Goal: Task Accomplishment & Management: Use online tool/utility

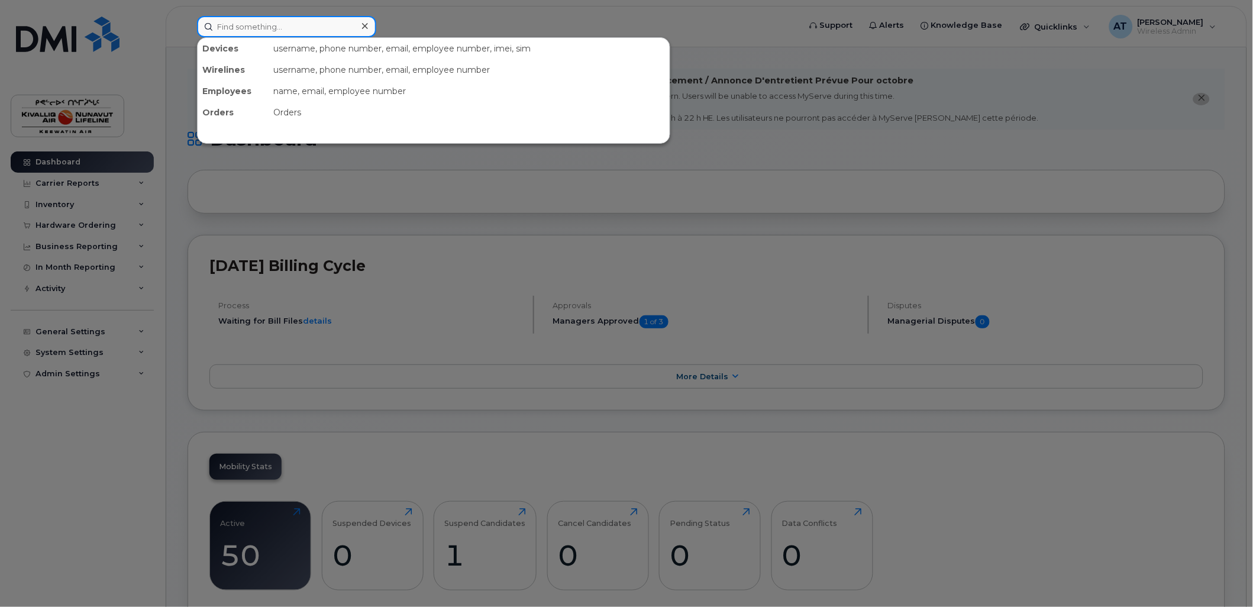
click at [250, 30] on input at bounding box center [286, 26] width 179 height 21
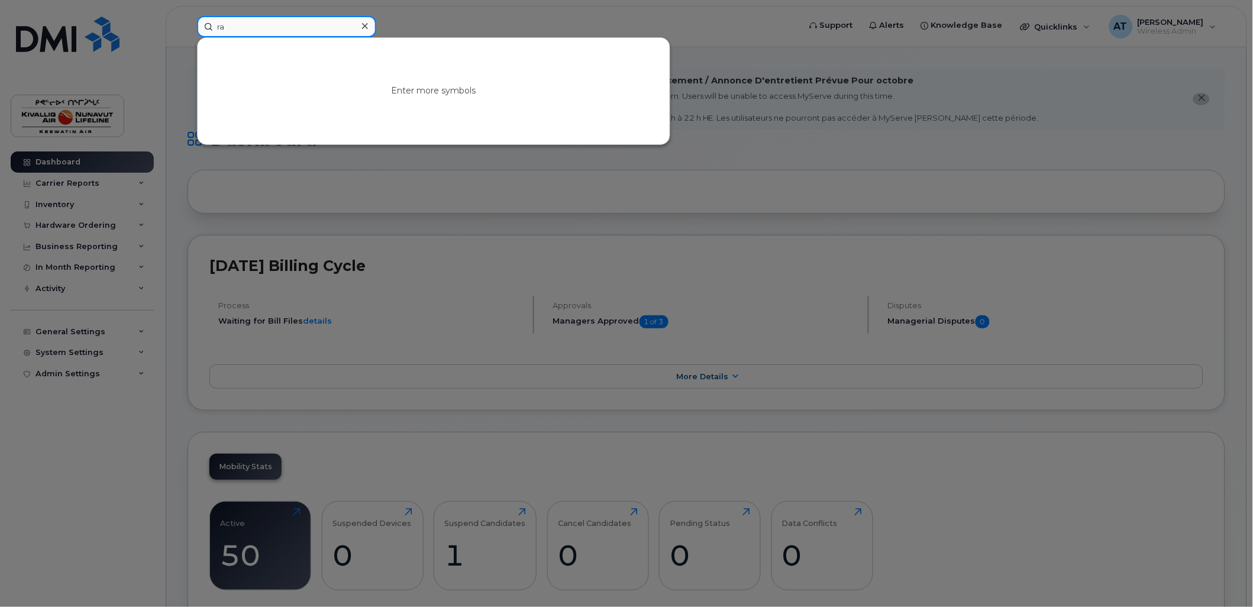
type input "r"
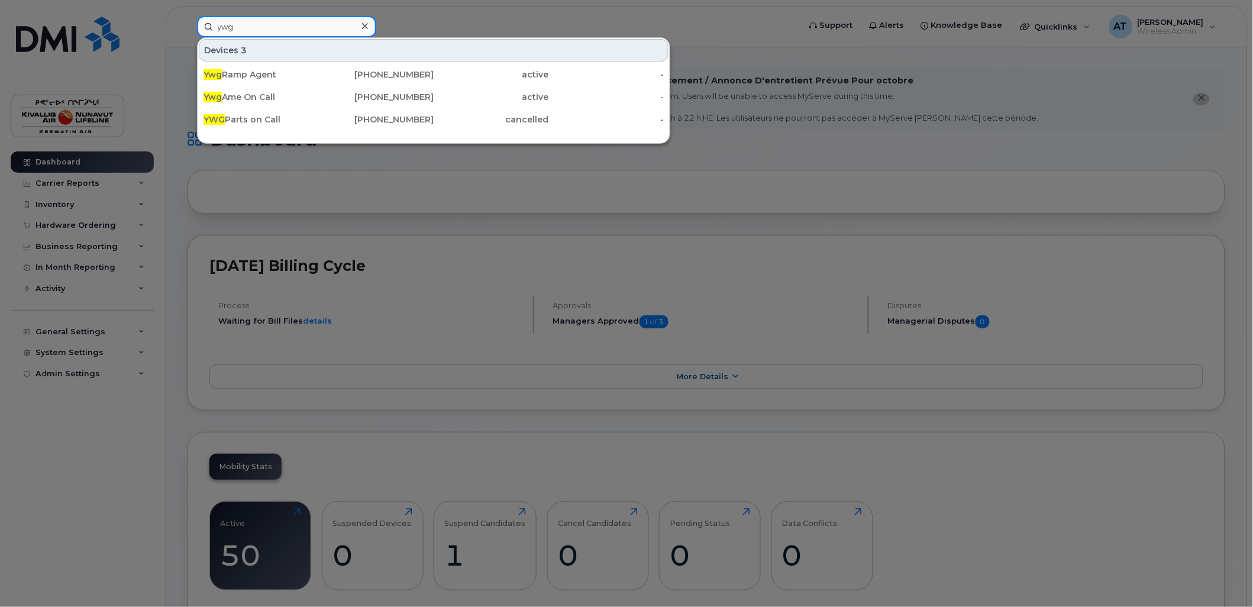
type input "ywg"
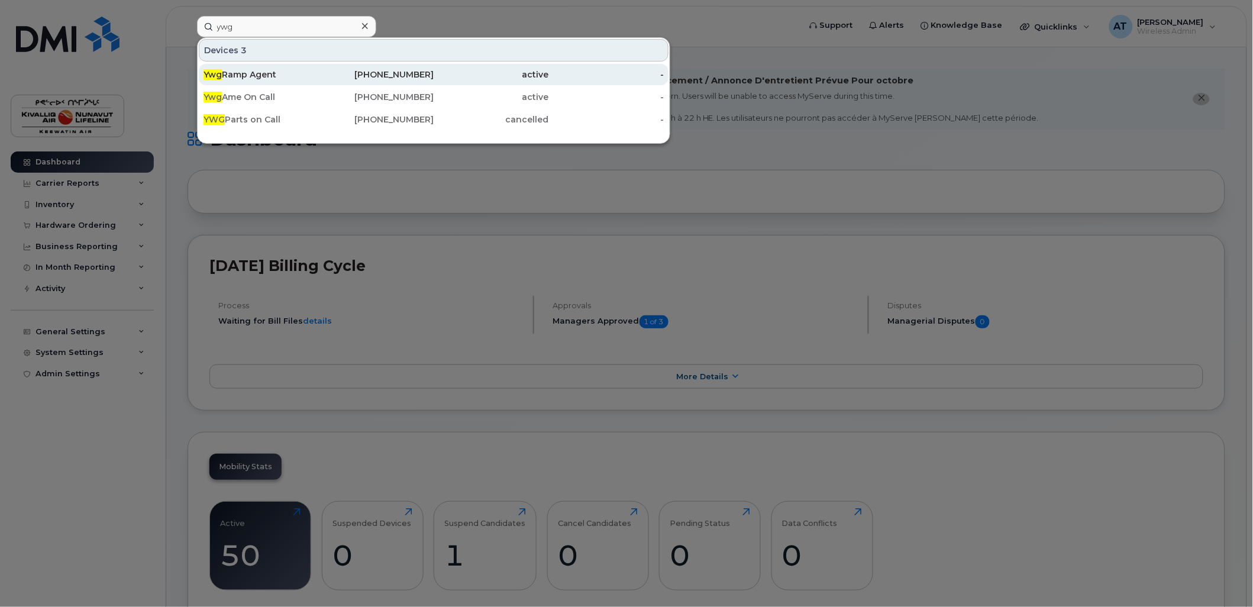
click at [286, 73] on div "Ywg Ramp Agent" at bounding box center [260, 75] width 115 height 12
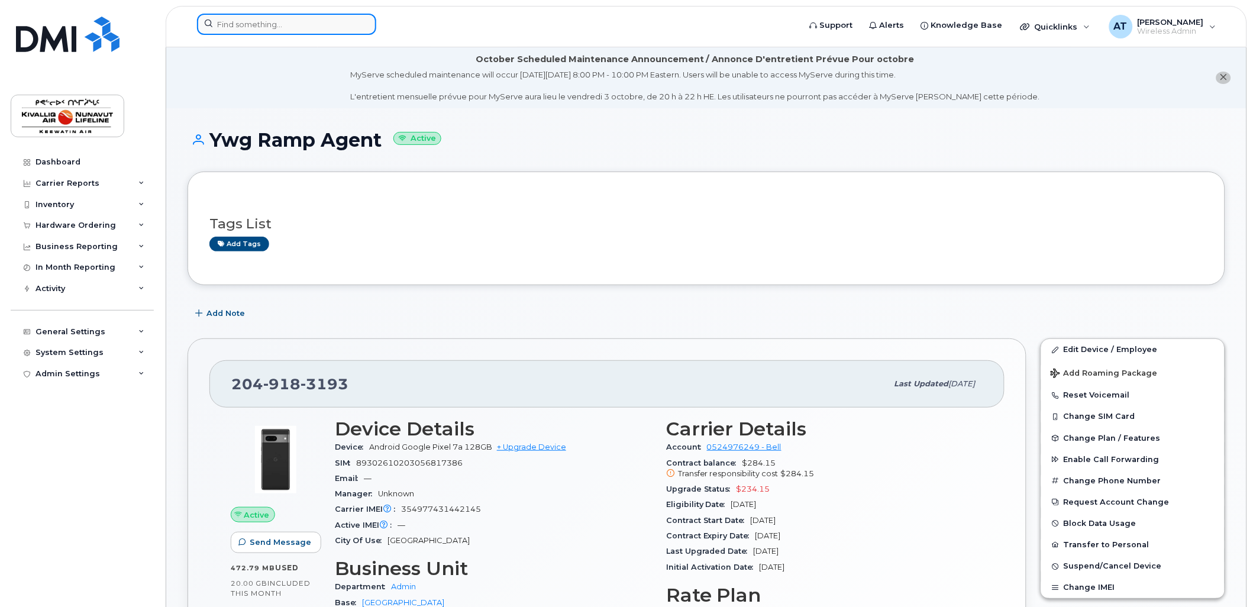
click at [241, 24] on input at bounding box center [286, 24] width 179 height 21
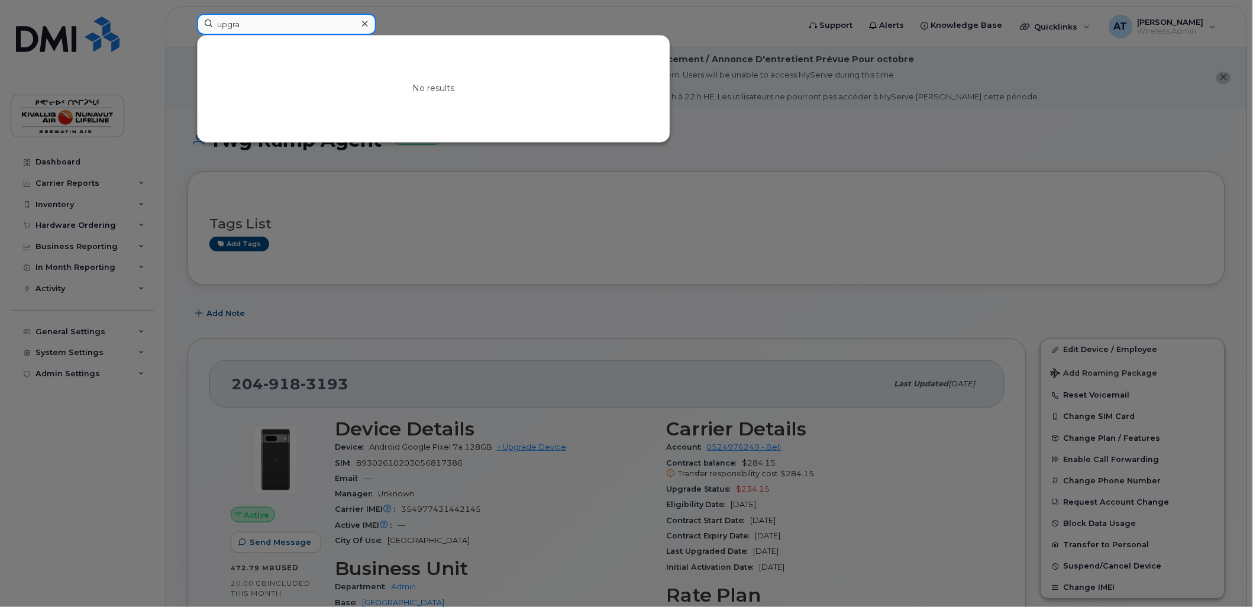
type input "upgra"
click at [362, 21] on icon at bounding box center [365, 23] width 6 height 9
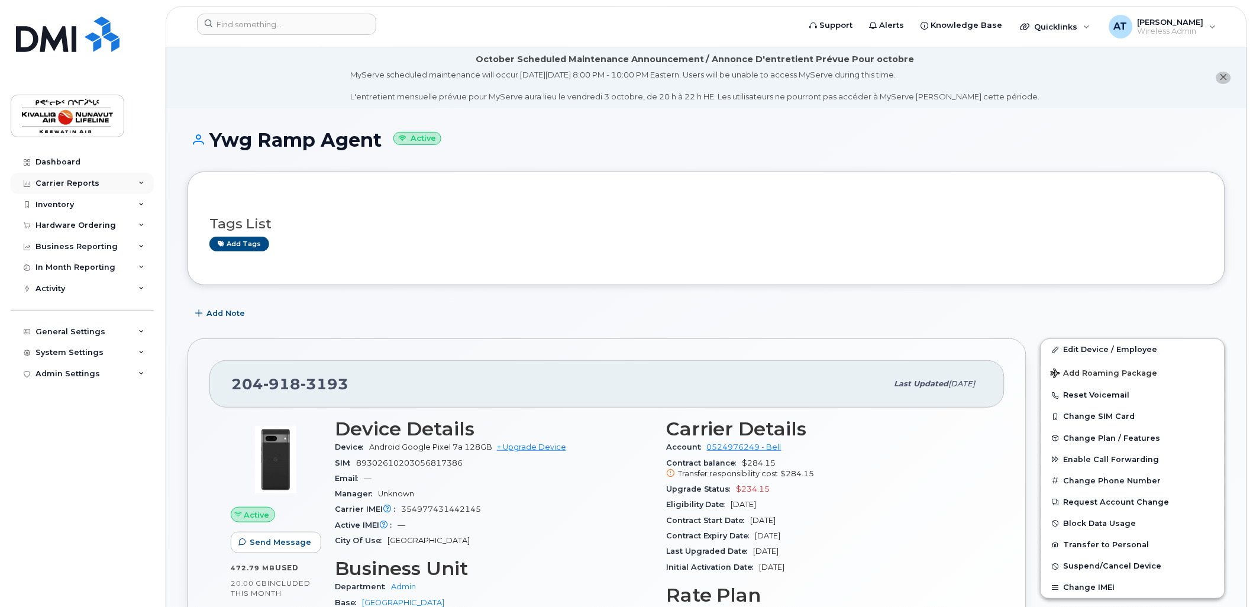
click at [119, 177] on div "Carrier Reports" at bounding box center [82, 183] width 143 height 21
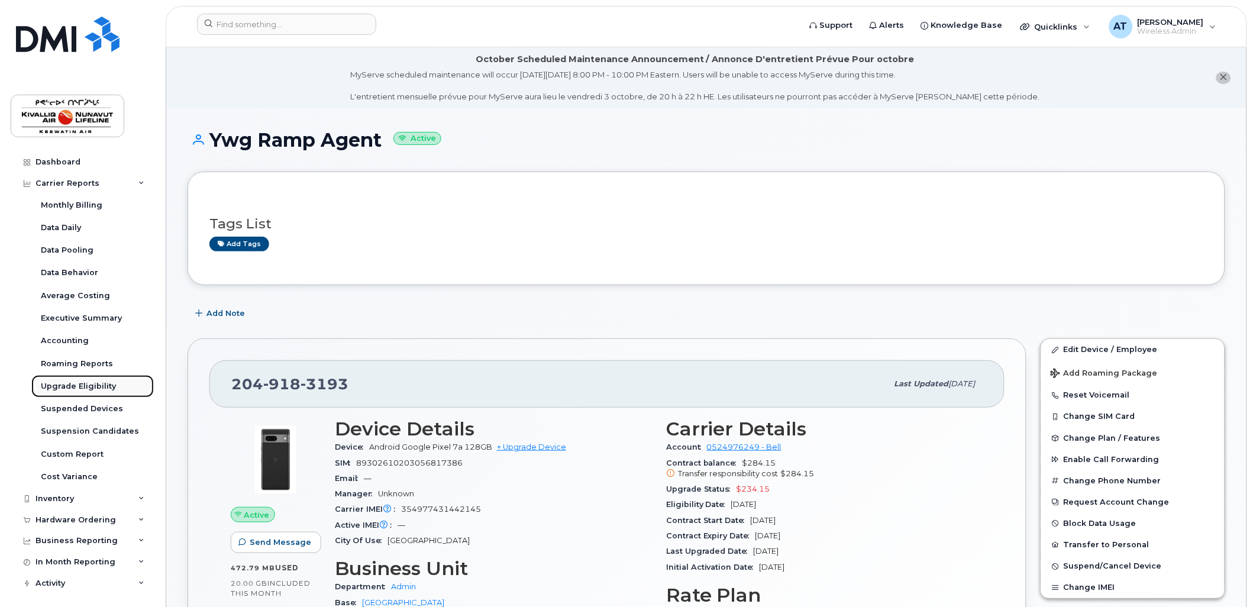
click at [99, 386] on div "Upgrade Eligibility" at bounding box center [78, 386] width 75 height 11
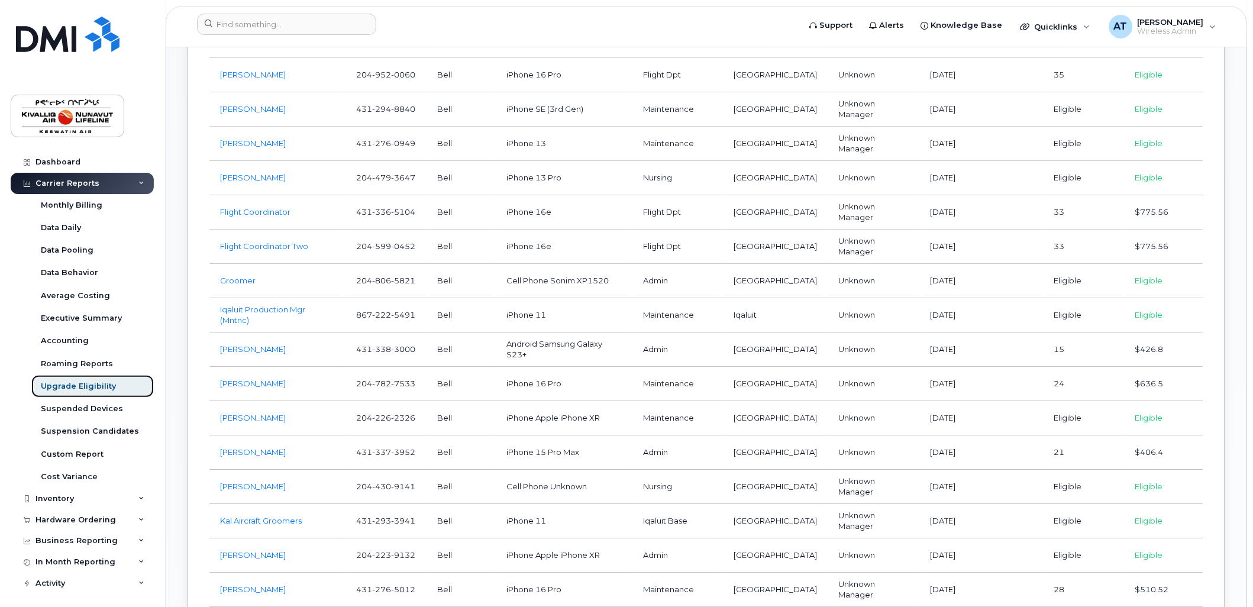
scroll to position [861, 0]
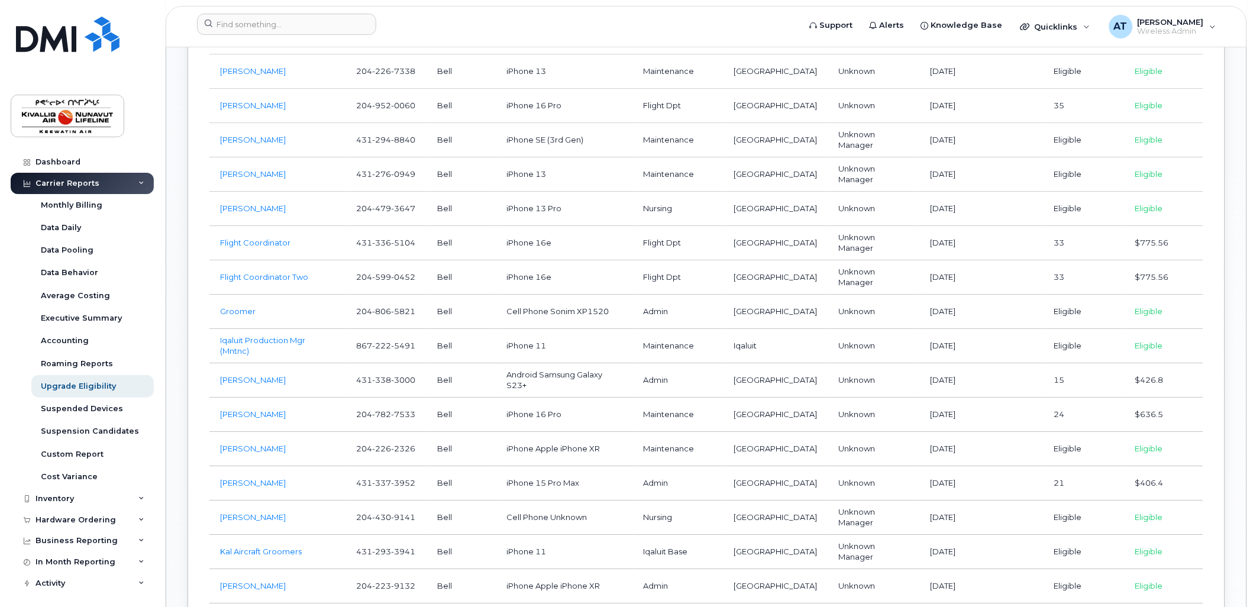
click at [1145, 295] on td "Eligible" at bounding box center [1164, 312] width 79 height 34
click at [232, 306] on link "Groomer" at bounding box center [237, 310] width 35 height 9
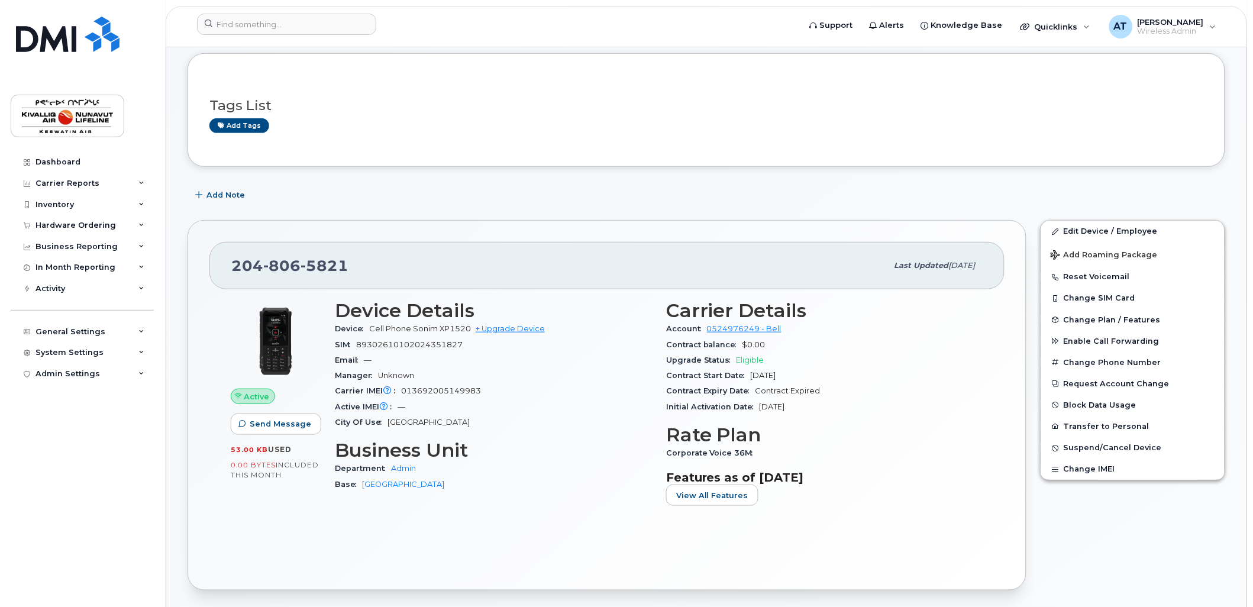
scroll to position [133, 0]
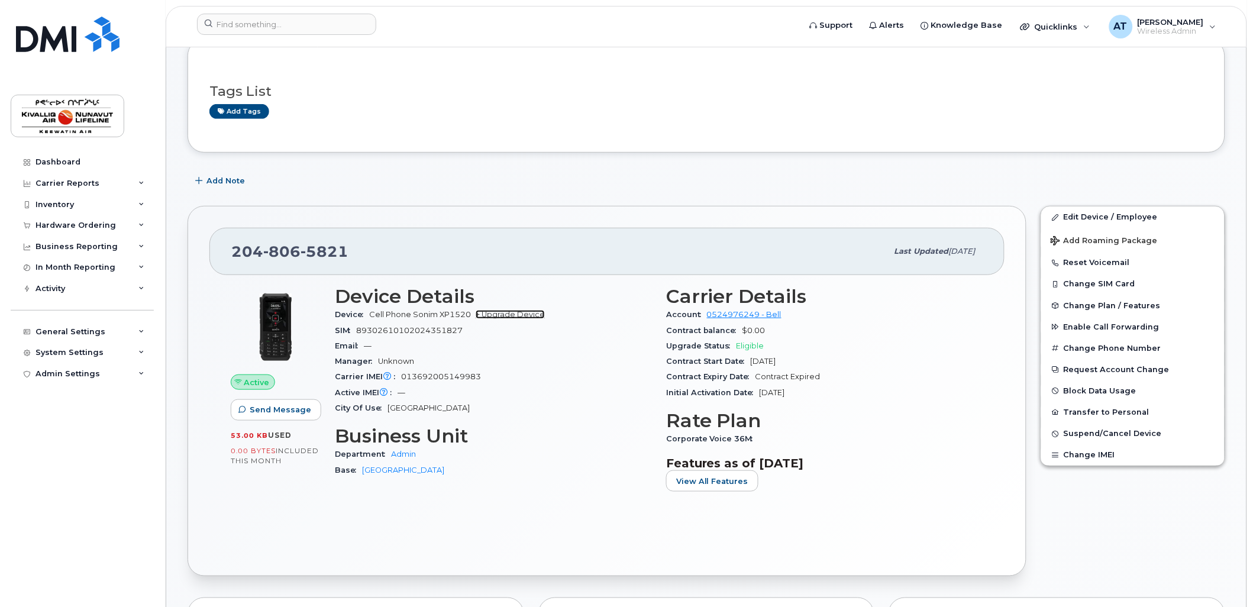
click at [499, 316] on link "+ Upgrade Device" at bounding box center [510, 314] width 69 height 9
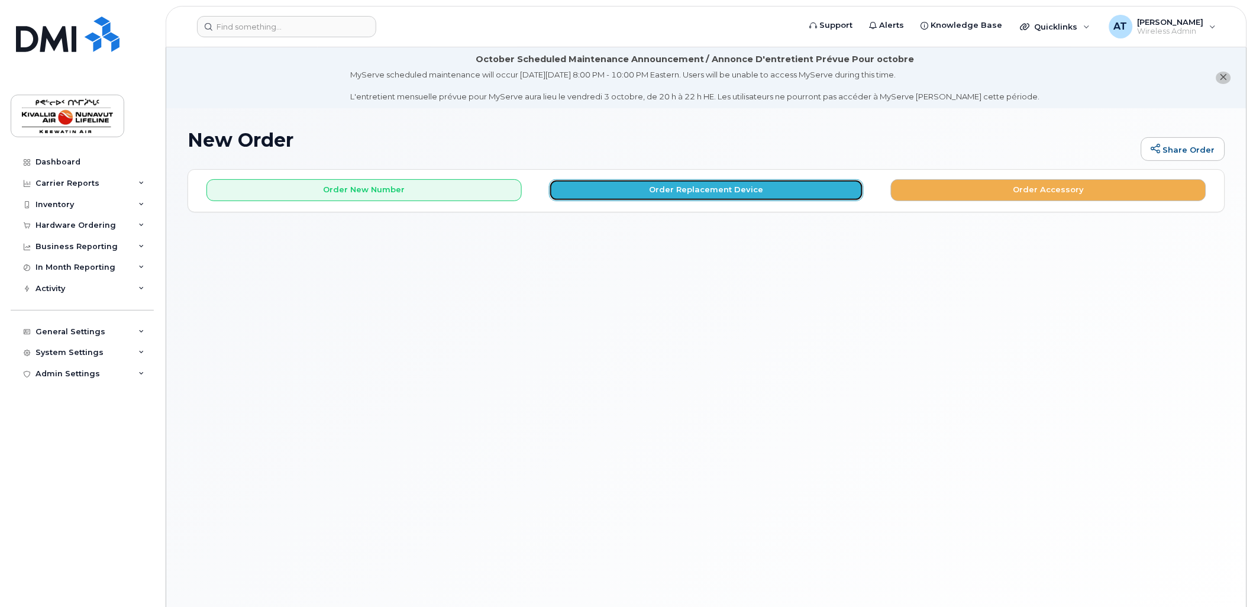
click at [654, 187] on button "Order Replacement Device" at bounding box center [706, 190] width 315 height 22
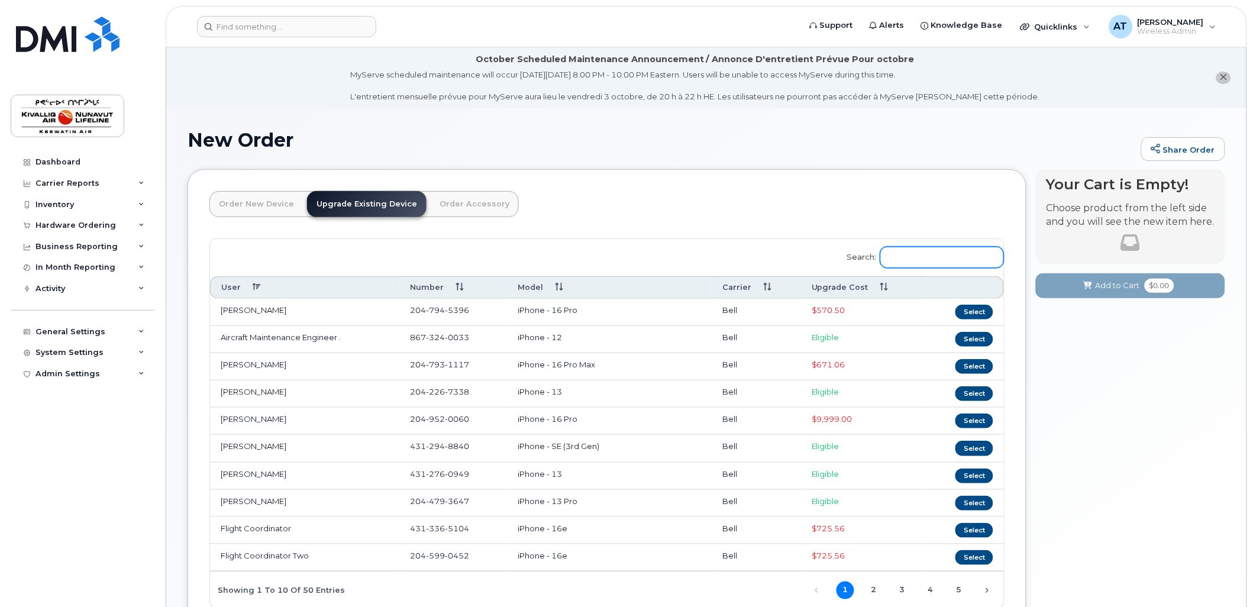
click at [903, 254] on input "Search:" at bounding box center [942, 257] width 124 height 21
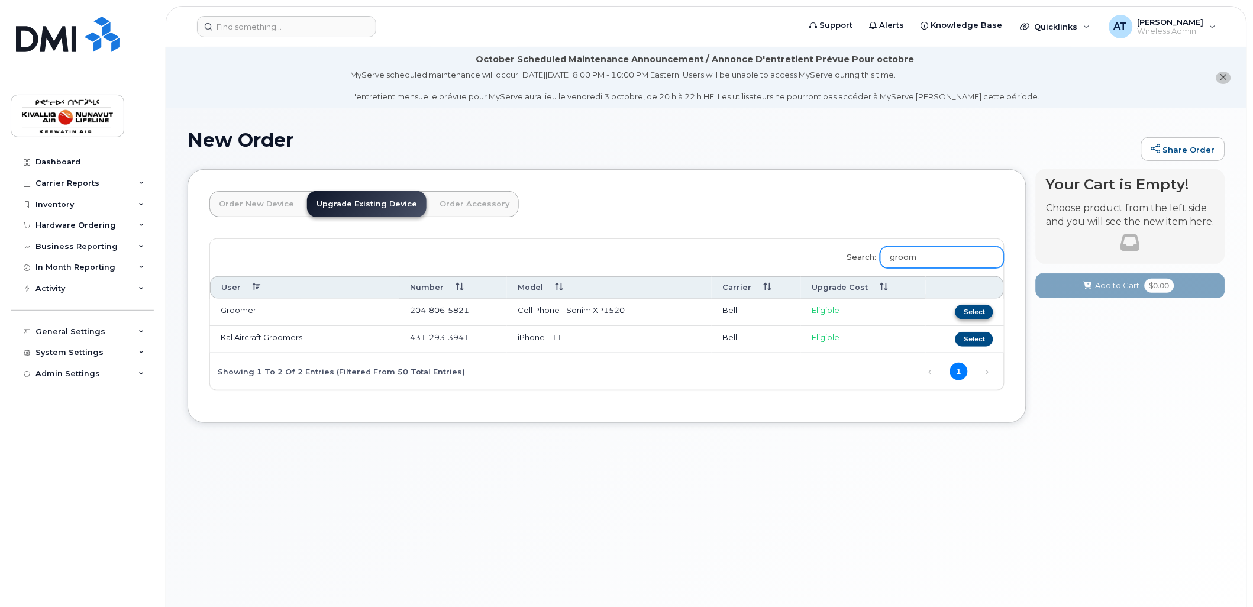
type input "groom"
click at [968, 312] on button "Select" at bounding box center [974, 312] width 38 height 15
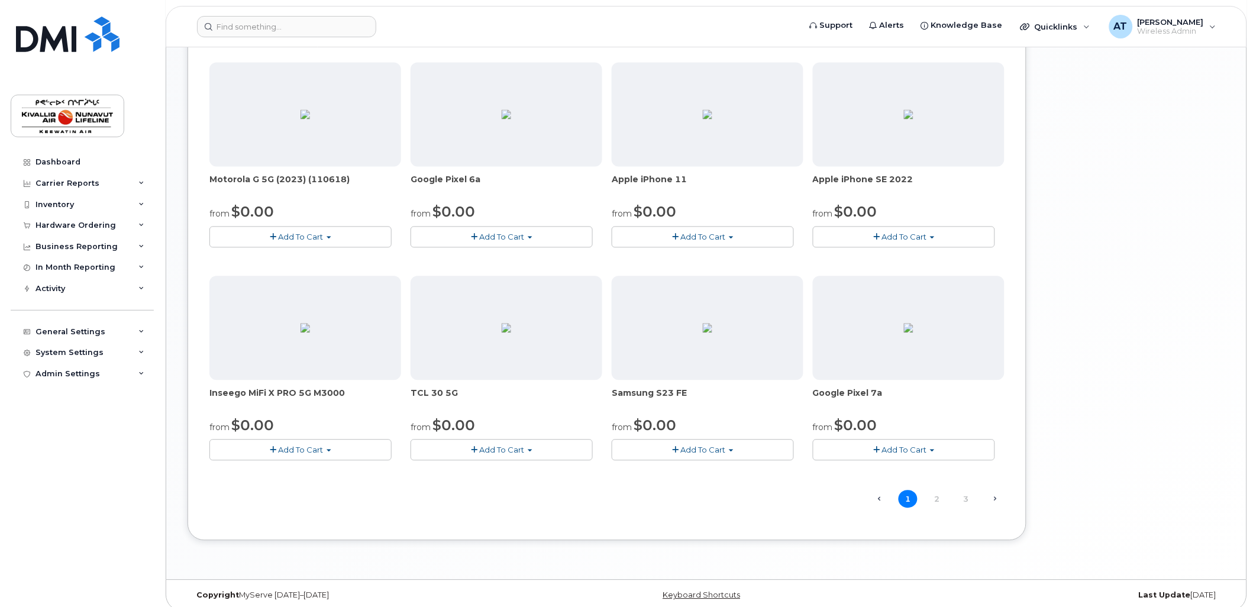
scroll to position [659, 0]
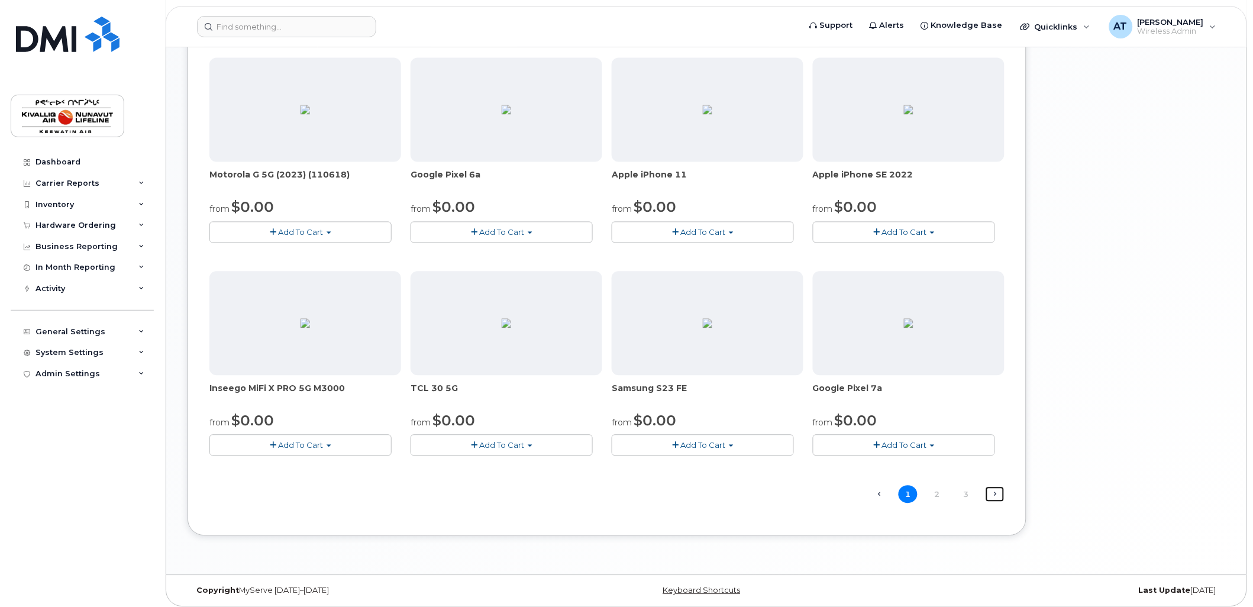
click at [1000, 493] on link "Next →" at bounding box center [995, 494] width 19 height 15
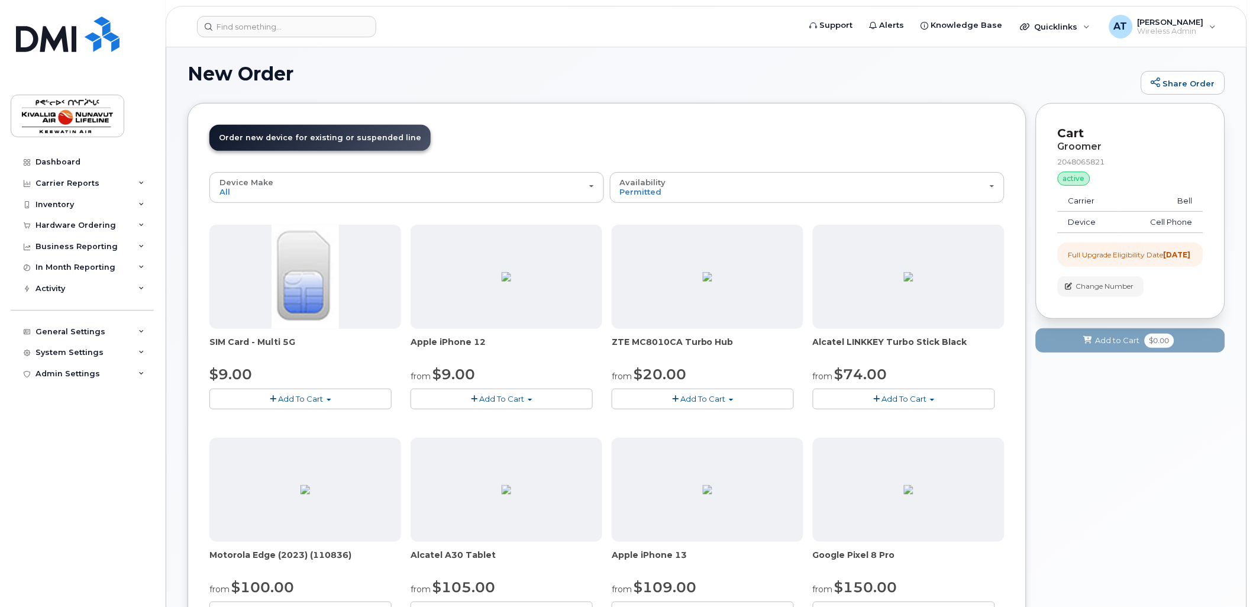
scroll to position [666, 0]
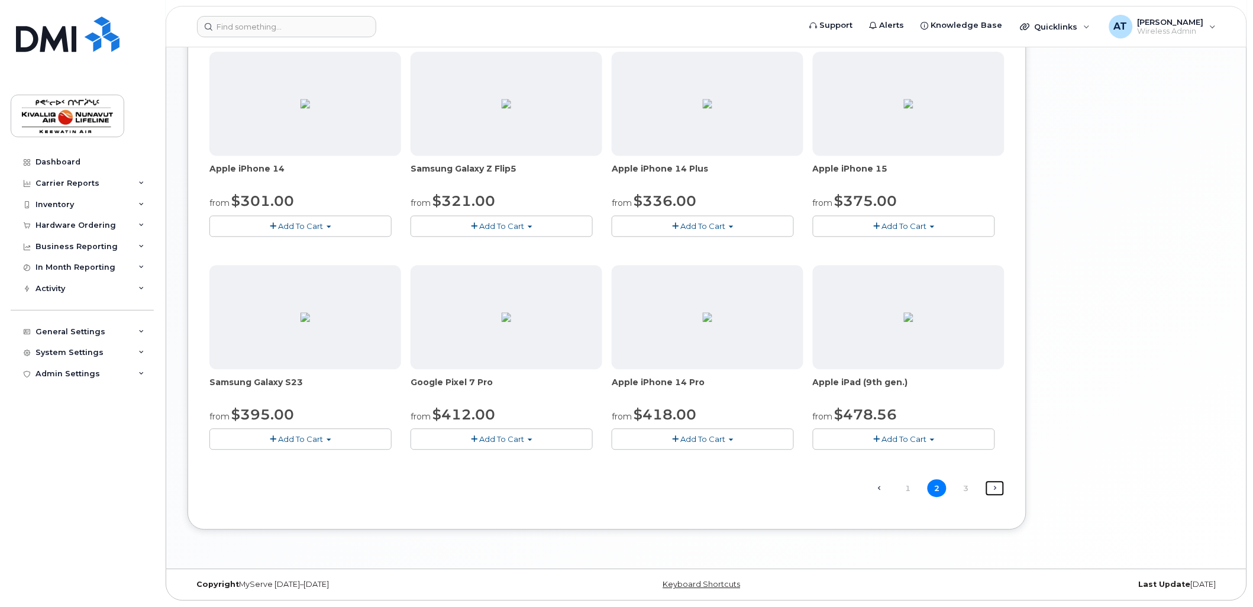
click at [997, 486] on link "Next →" at bounding box center [995, 488] width 19 height 15
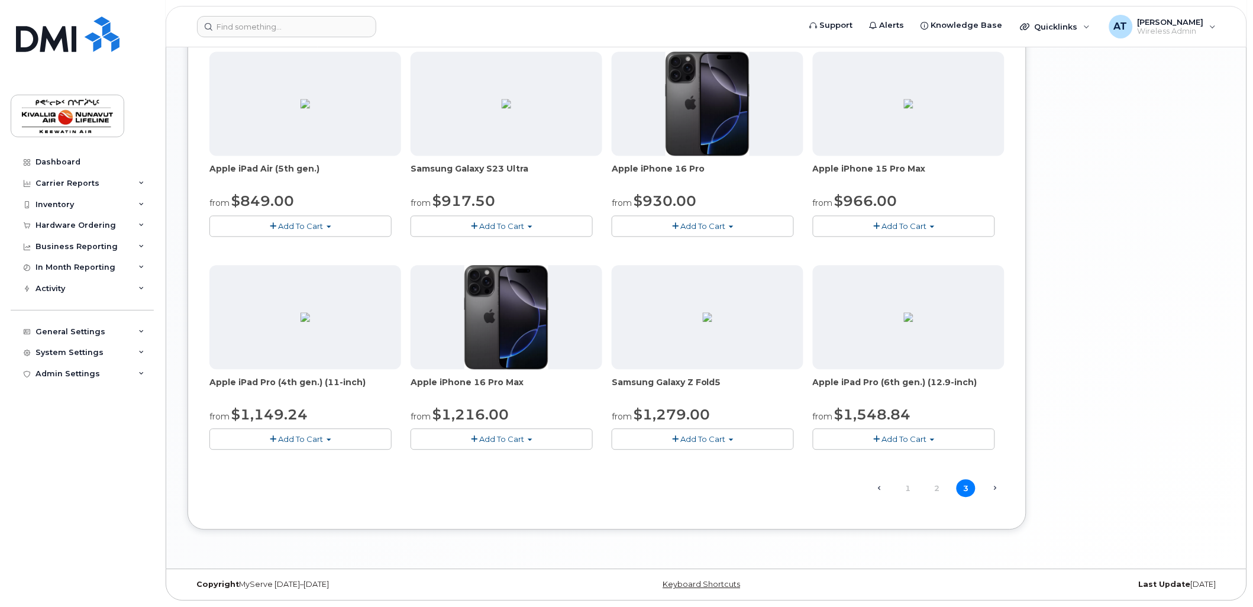
click at [997, 488] on span "Next →" at bounding box center [995, 488] width 19 height 15
click at [935, 490] on link "2" at bounding box center [937, 489] width 19 height 18
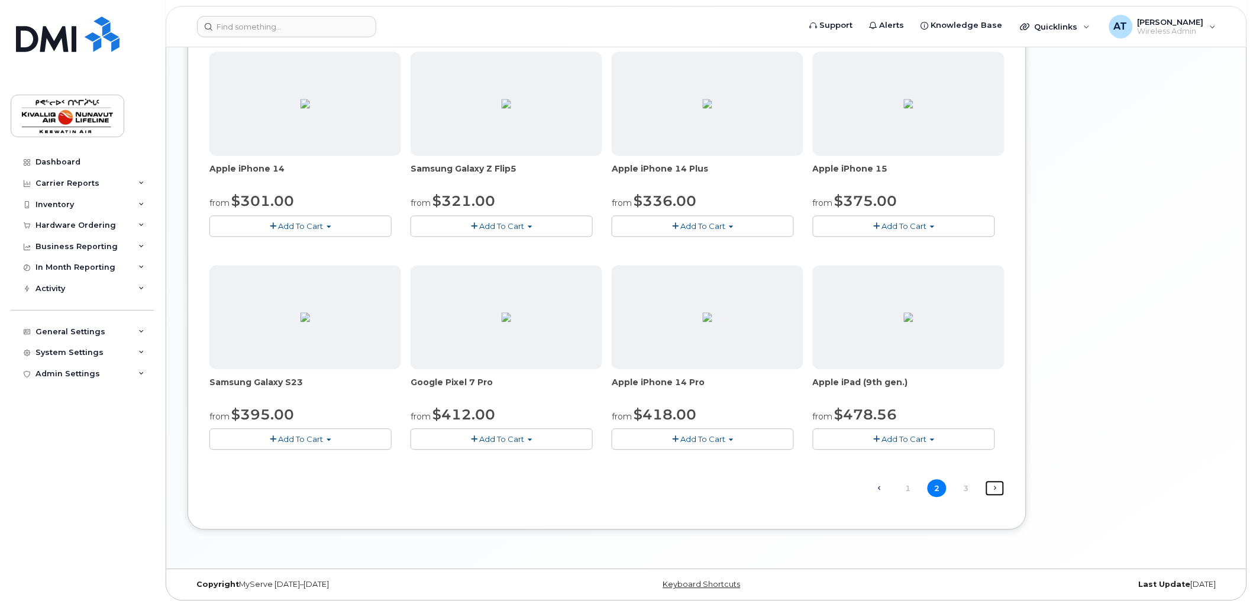
click at [992, 489] on link "Next →" at bounding box center [995, 488] width 19 height 15
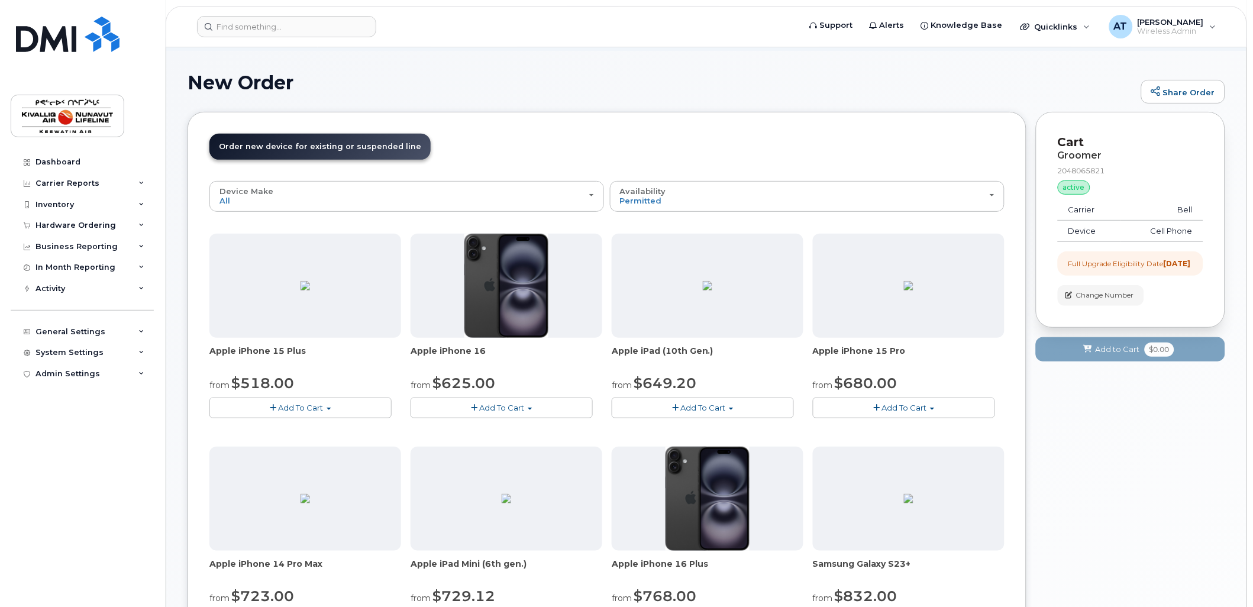
scroll to position [0, 0]
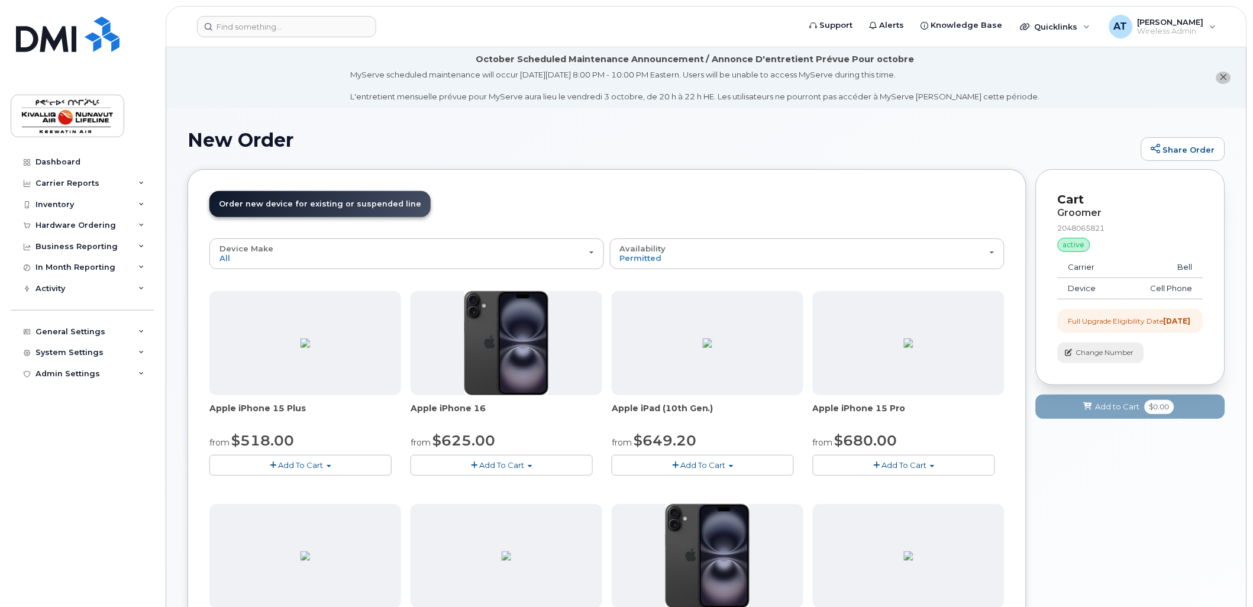
click at [1079, 358] on span "Change Number" at bounding box center [1105, 352] width 58 height 11
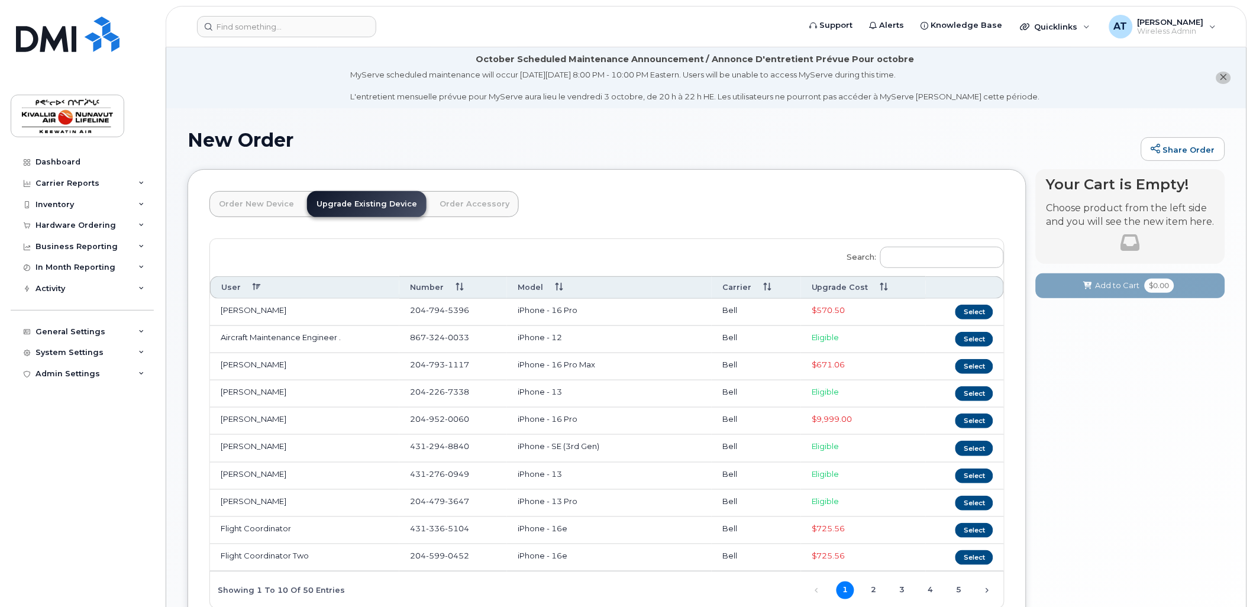
click at [741, 188] on div "Order New Device Upgrade Existing Device Order Accessory Order new device and n…" at bounding box center [607, 405] width 839 height 472
click at [823, 308] on span "$570.50" at bounding box center [829, 309] width 34 height 9
